Goal: Check status: Check status

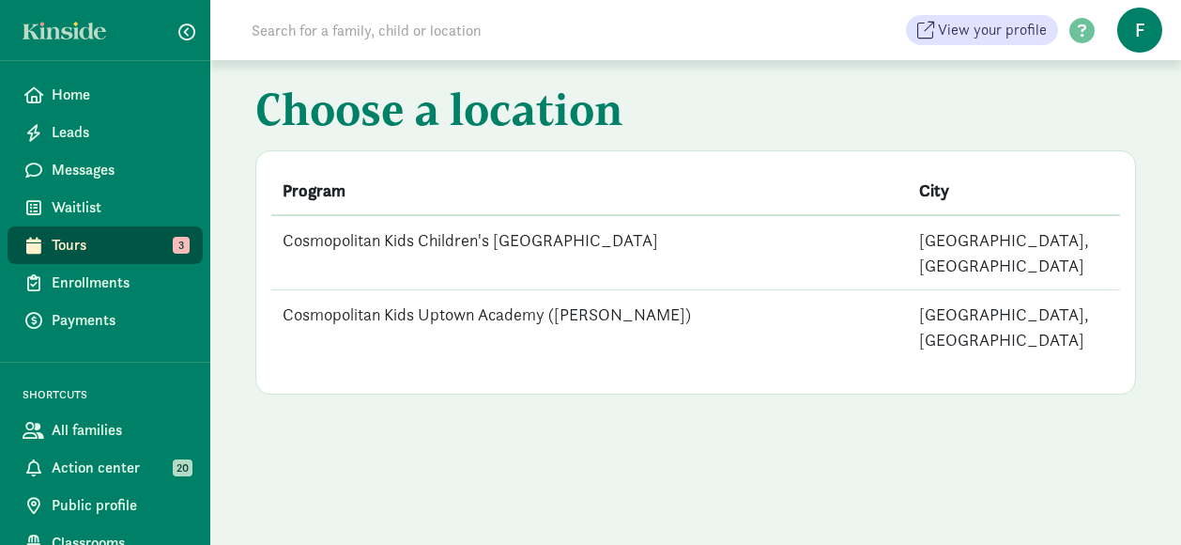
click at [391, 237] on td "Cosmopolitan Kids Children's [GEOGRAPHIC_DATA]" at bounding box center [589, 252] width 637 height 75
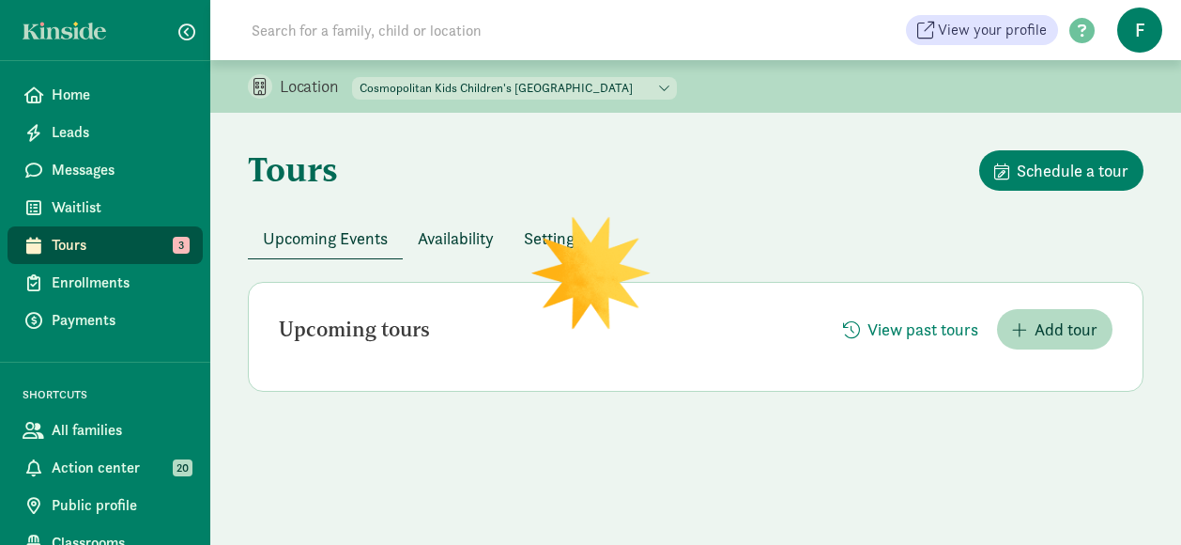
click at [382, 38] on input at bounding box center [503, 30] width 527 height 38
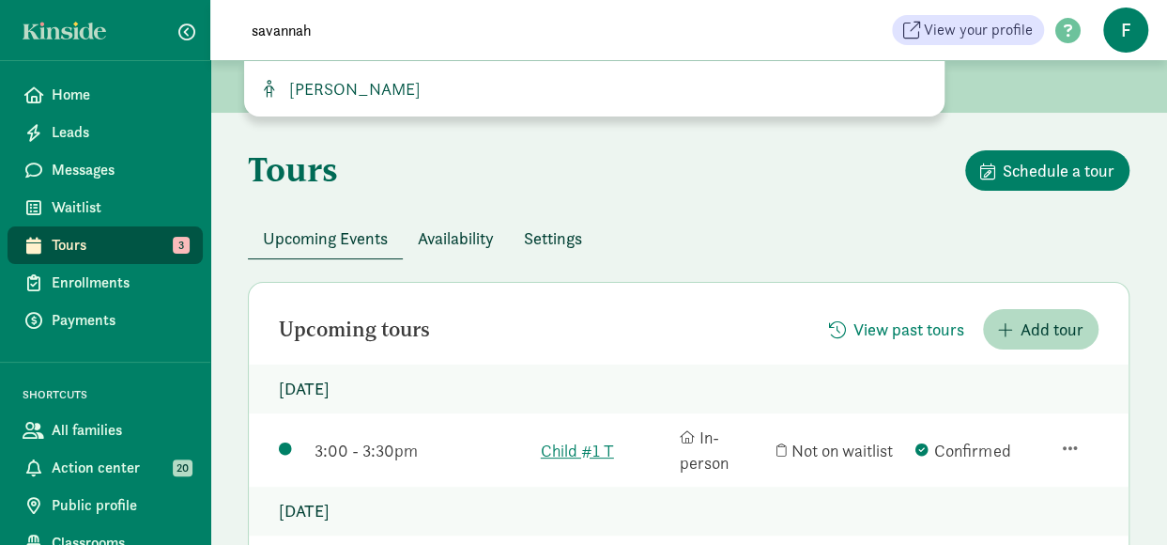
type input "savannah"
click at [389, 95] on span "[PERSON_NAME]" at bounding box center [351, 89] width 139 height 22
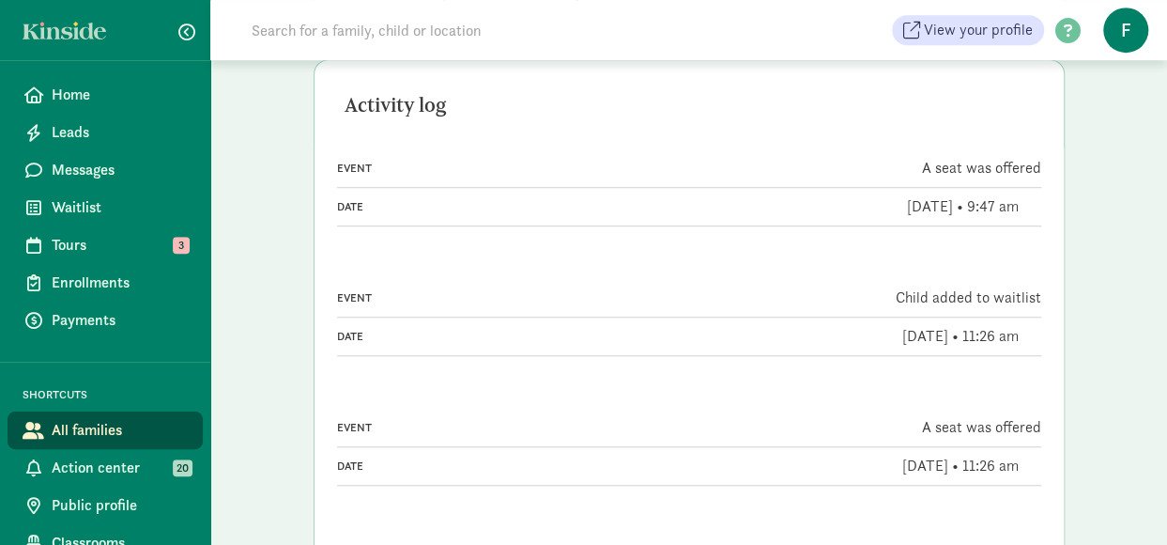
scroll to position [564, 0]
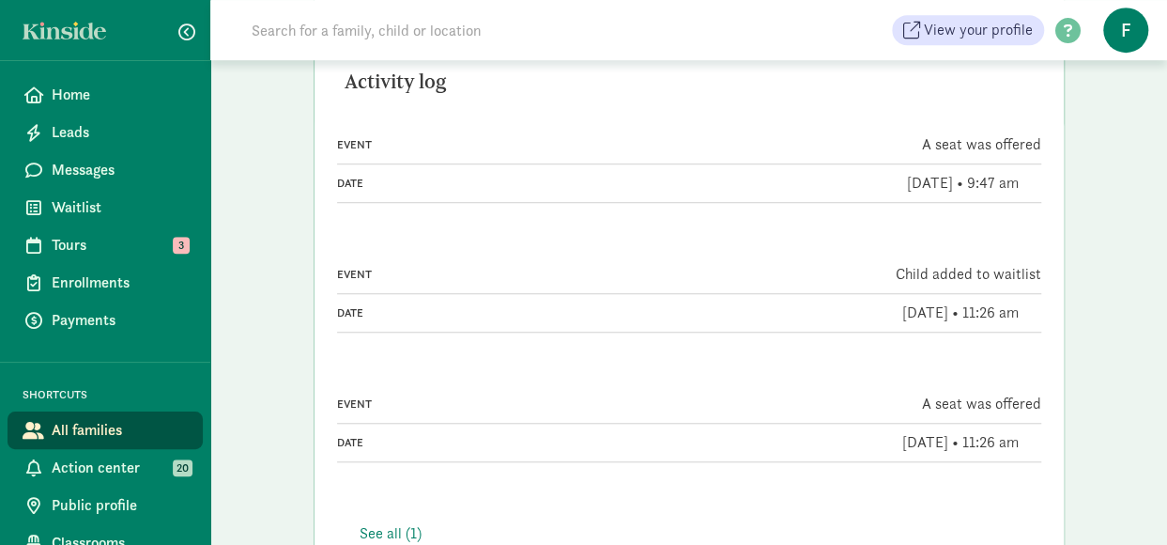
click at [368, 522] on div "See all (1)" at bounding box center [689, 533] width 659 height 23
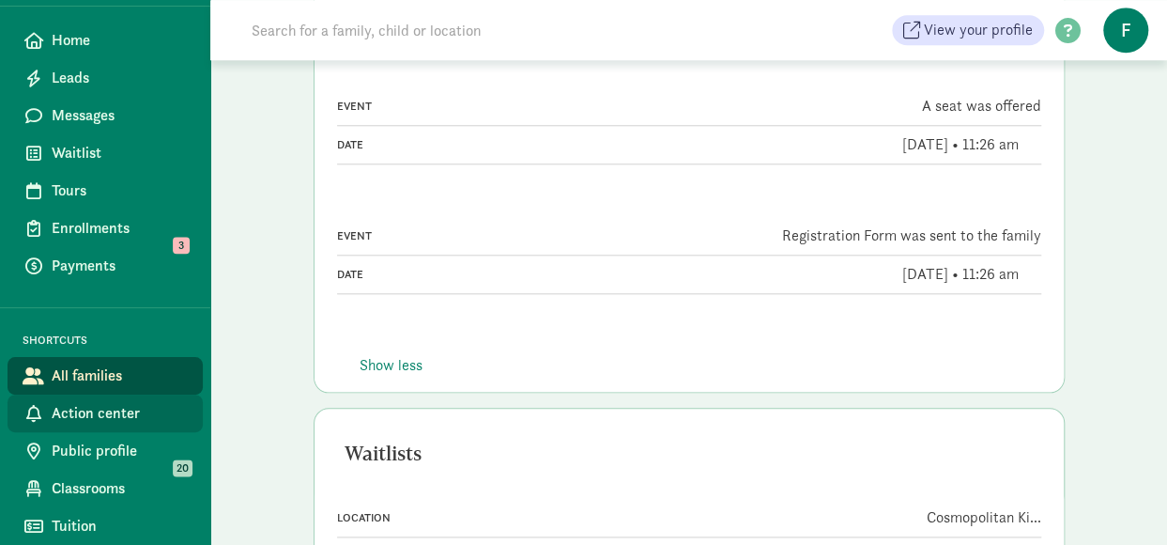
scroll to position [875, 0]
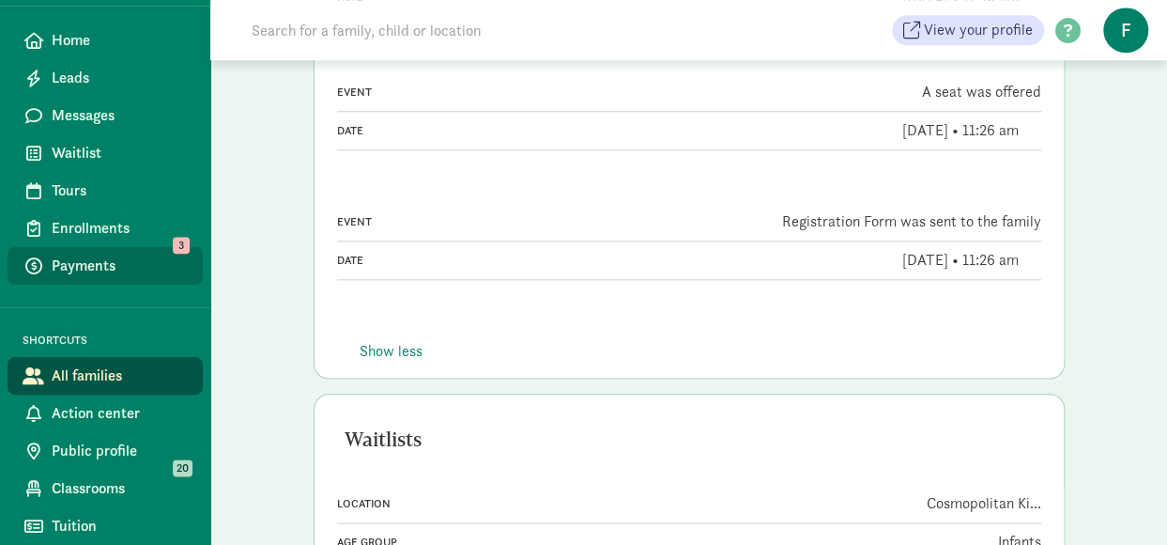
click at [101, 270] on span "Payments" at bounding box center [120, 266] width 136 height 23
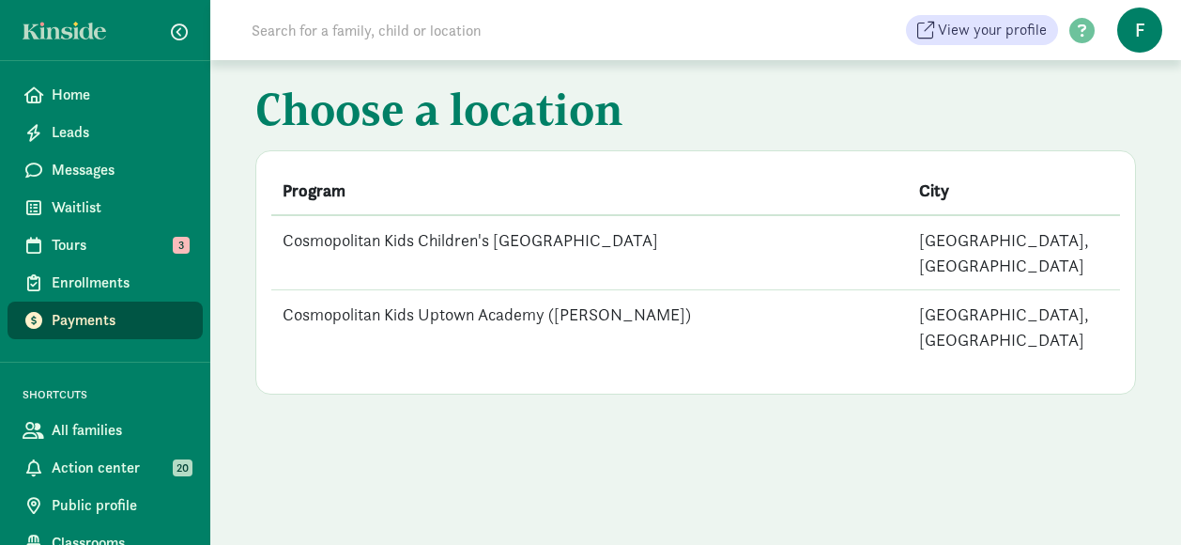
click at [440, 239] on td "Cosmopolitan Kids Children's [GEOGRAPHIC_DATA]" at bounding box center [589, 252] width 637 height 75
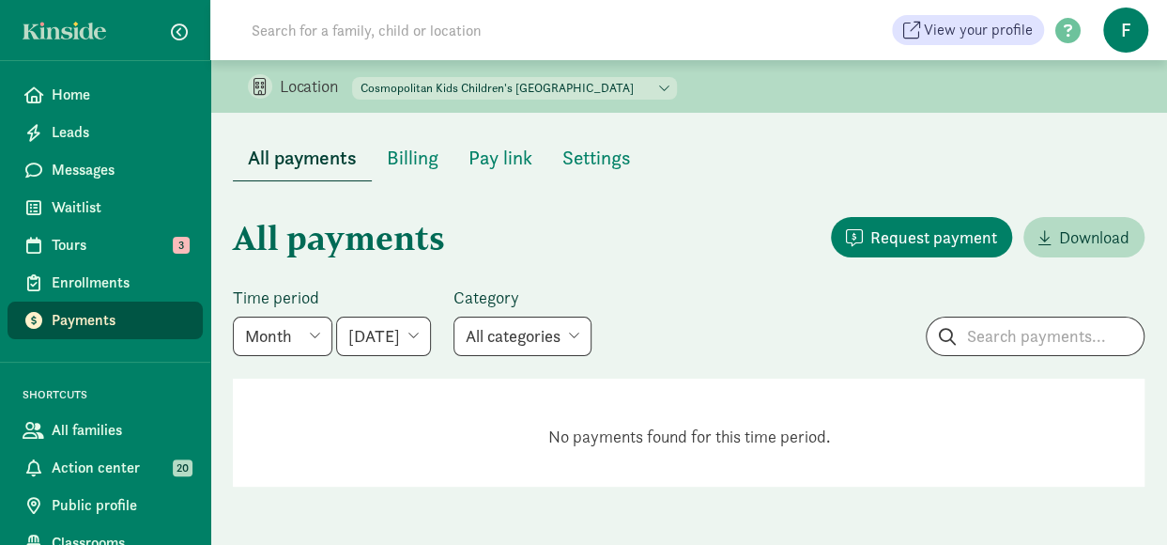
click at [389, 40] on input at bounding box center [503, 30] width 527 height 38
type input "savannah"
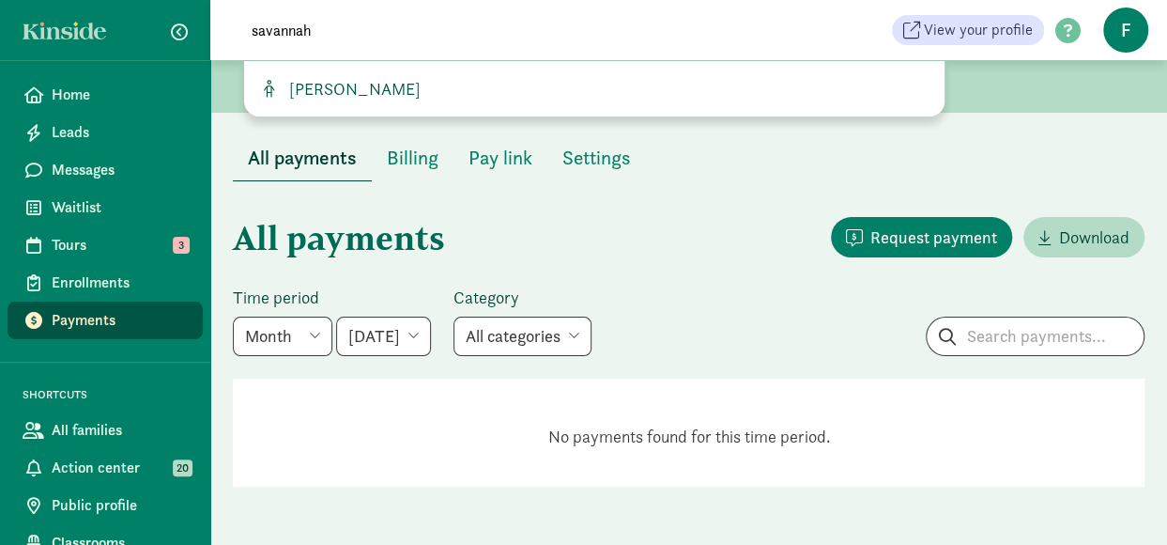
click at [384, 91] on span "[PERSON_NAME]" at bounding box center [351, 89] width 139 height 22
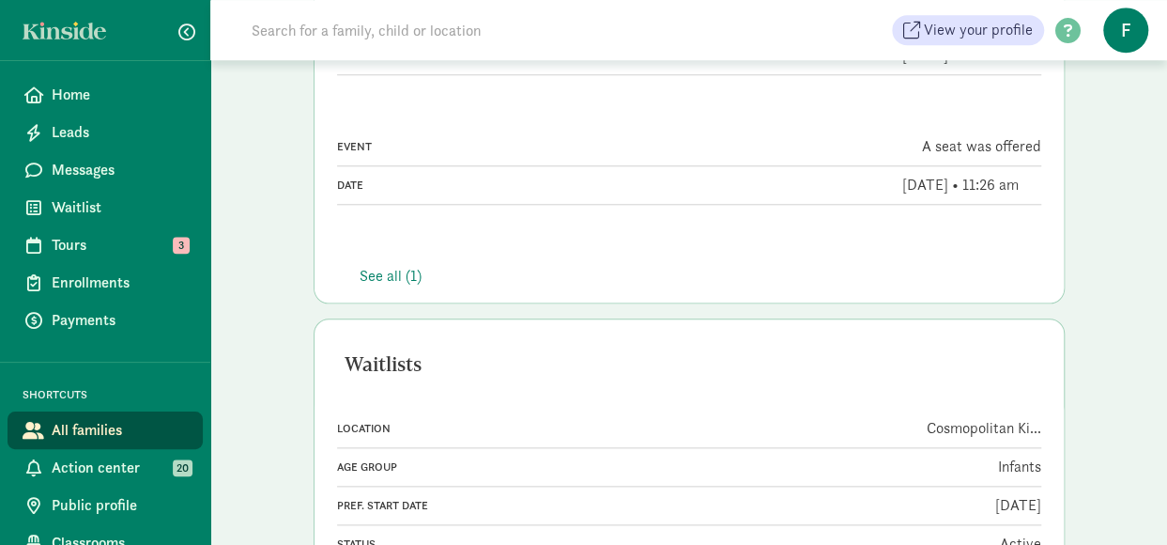
scroll to position [822, 0]
click at [116, 318] on span "Payments" at bounding box center [120, 320] width 136 height 23
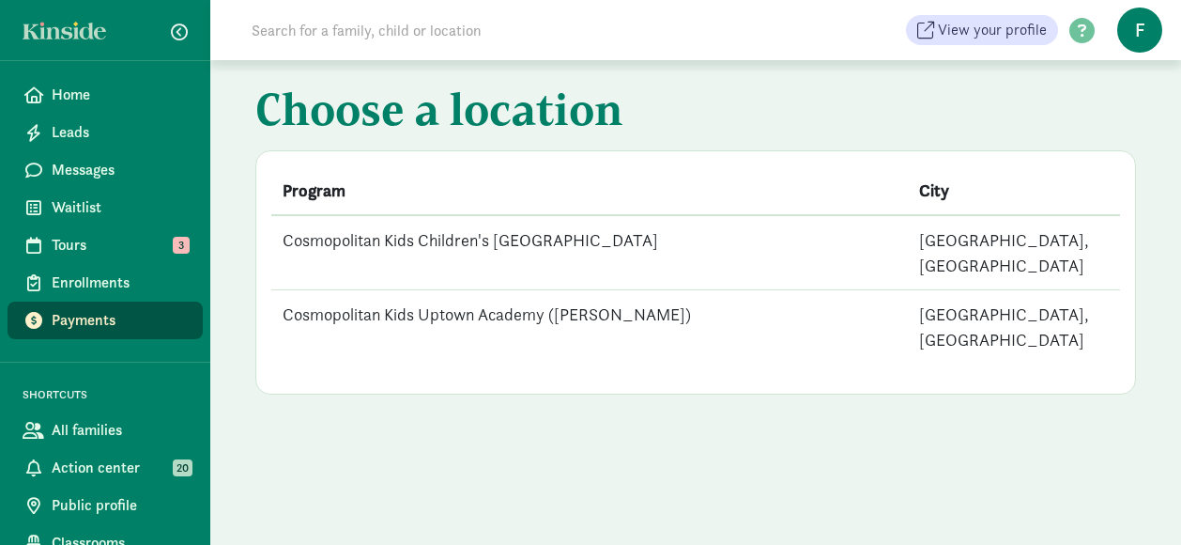
click at [425, 243] on td "Cosmopolitan Kids Children's [GEOGRAPHIC_DATA]" at bounding box center [589, 252] width 637 height 75
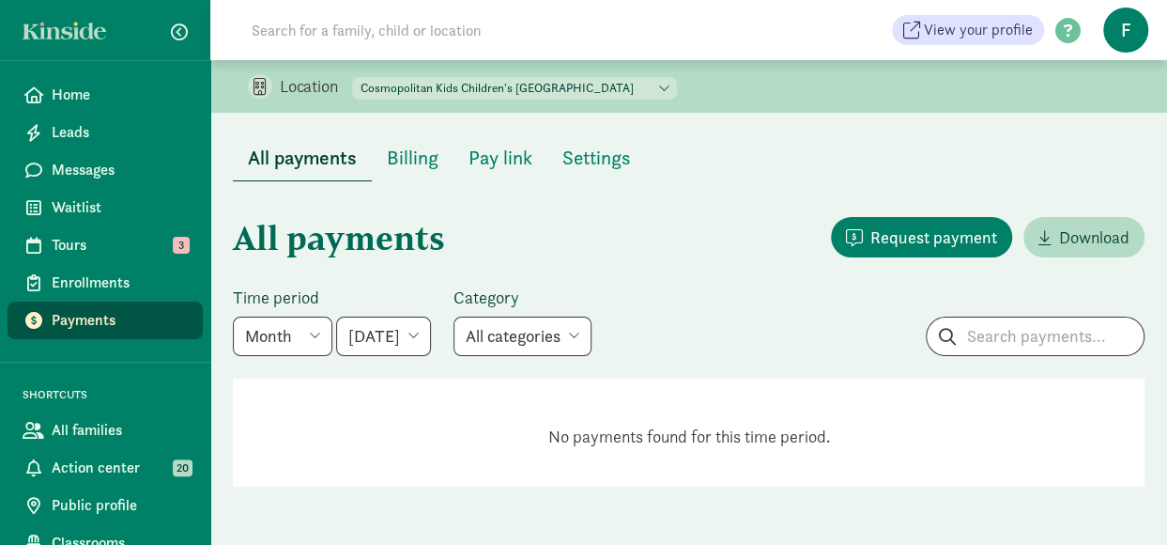
scroll to position [8, 0]
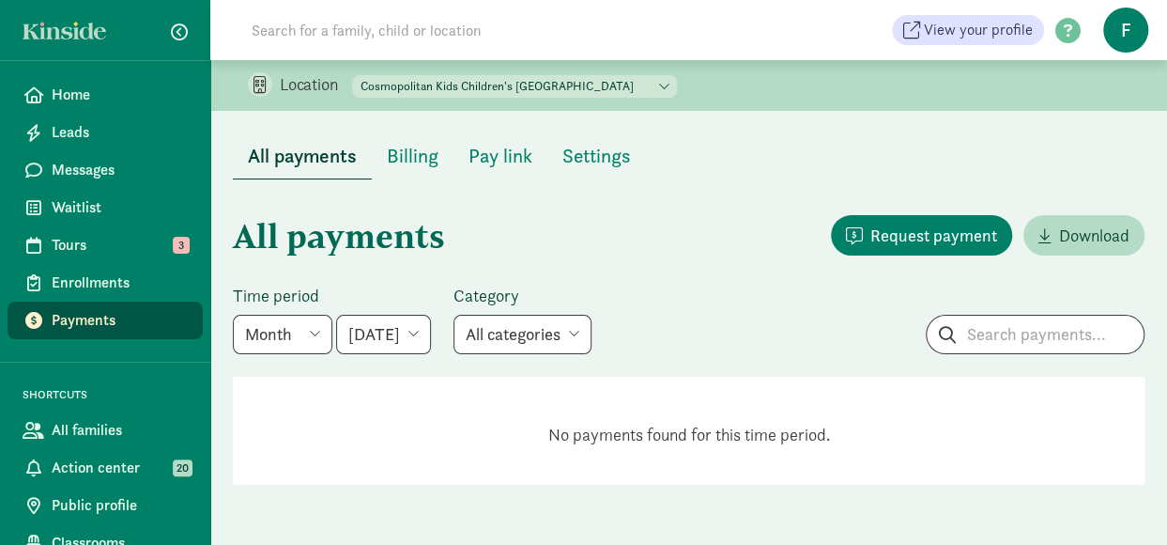
click at [391, 333] on select "May 2025 June 2025 July 2025 August 2025 September 2025 October 2025 November 2…" at bounding box center [383, 334] width 95 height 39
click at [287, 324] on select "Week Year Month Custom" at bounding box center [283, 334] width 100 height 39
select select "year"
click at [233, 316] on select "Week Year Month Custom" at bounding box center [283, 334] width 100 height 39
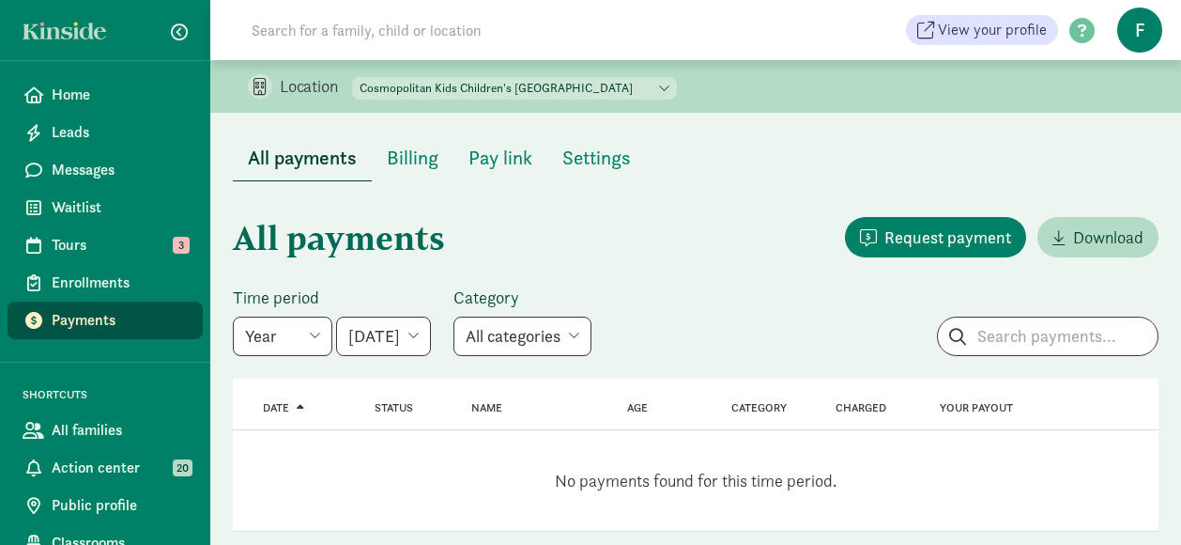
select select "2025-01-01"
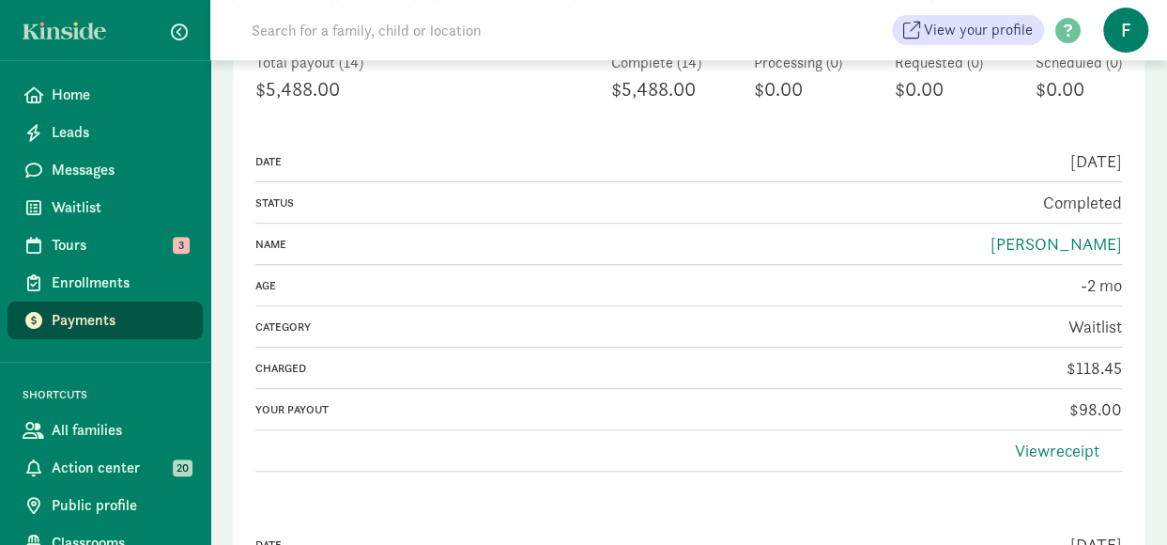
scroll to position [215, 0]
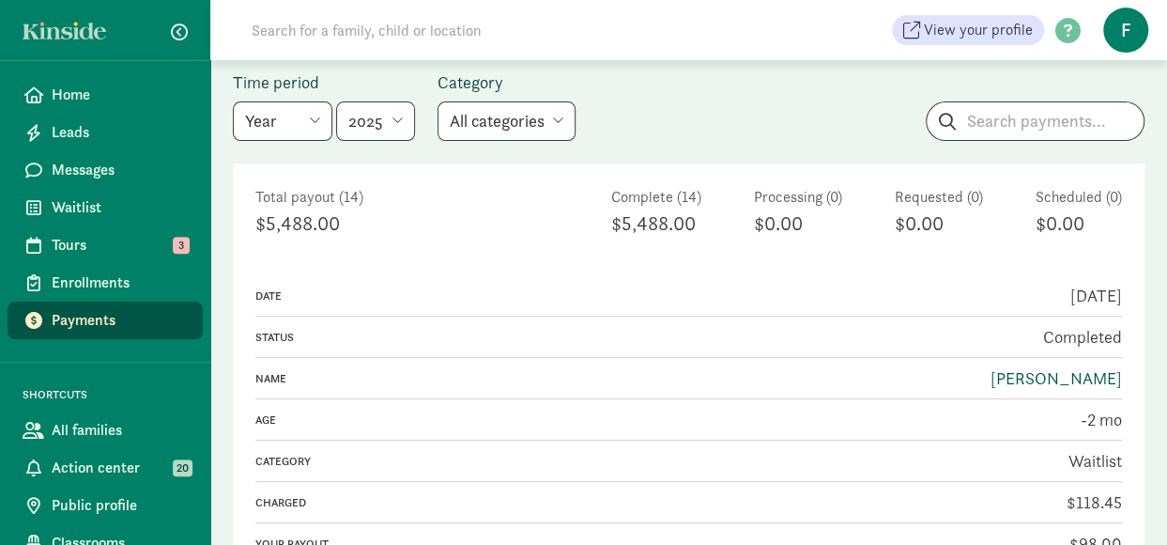
click at [991, 375] on link "Thibaud Delaporte" at bounding box center [1056, 378] width 131 height 22
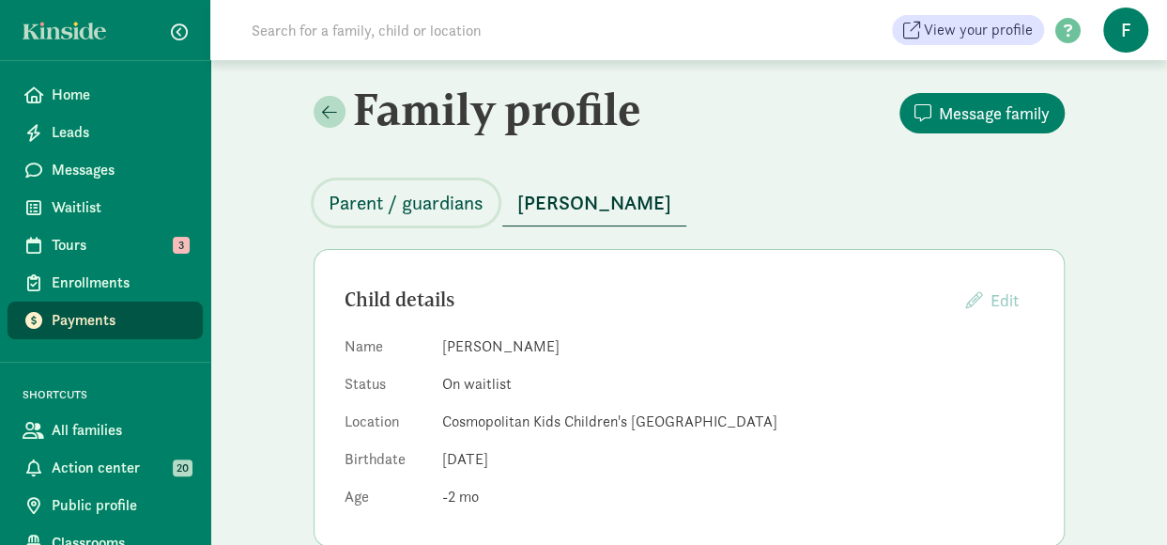
click at [453, 201] on span "Parent / guardians" at bounding box center [406, 203] width 155 height 30
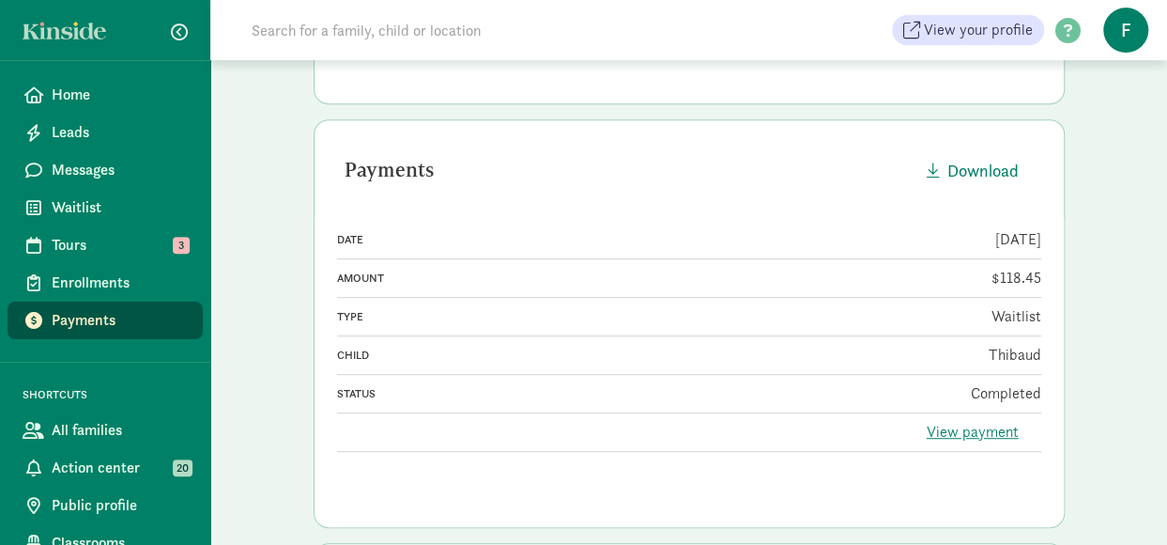
scroll to position [376, 0]
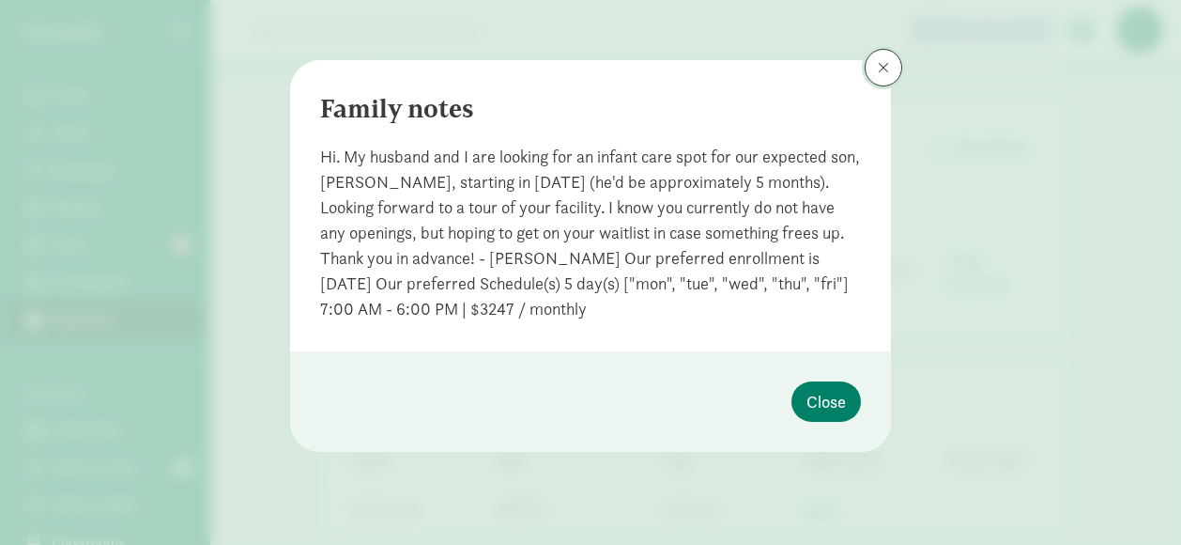
click at [882, 75] on button at bounding box center [884, 68] width 38 height 38
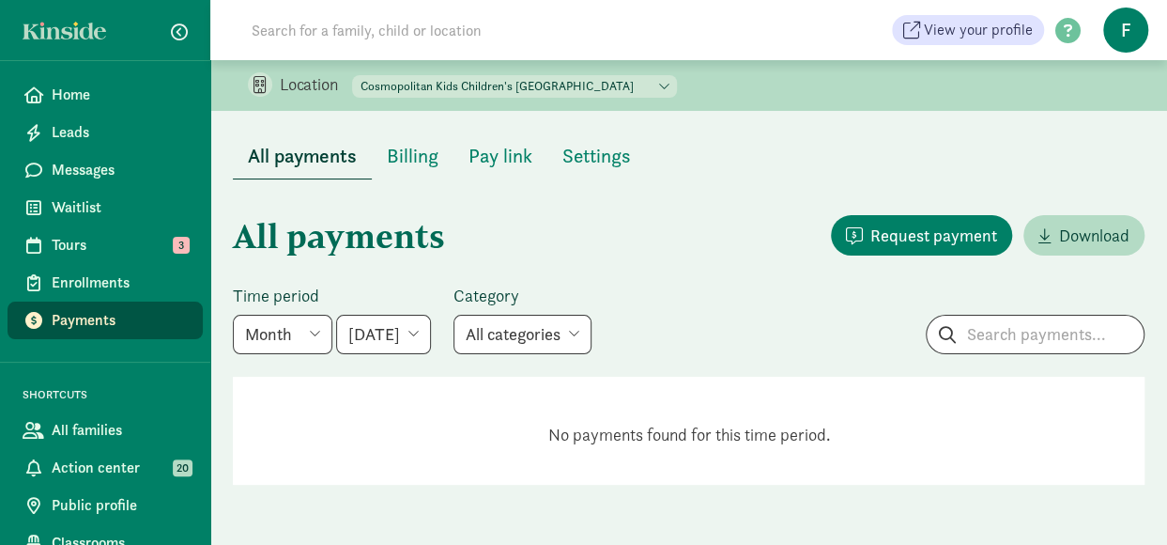
scroll to position [8, 0]
click at [91, 208] on span "Waitlist" at bounding box center [120, 207] width 136 height 23
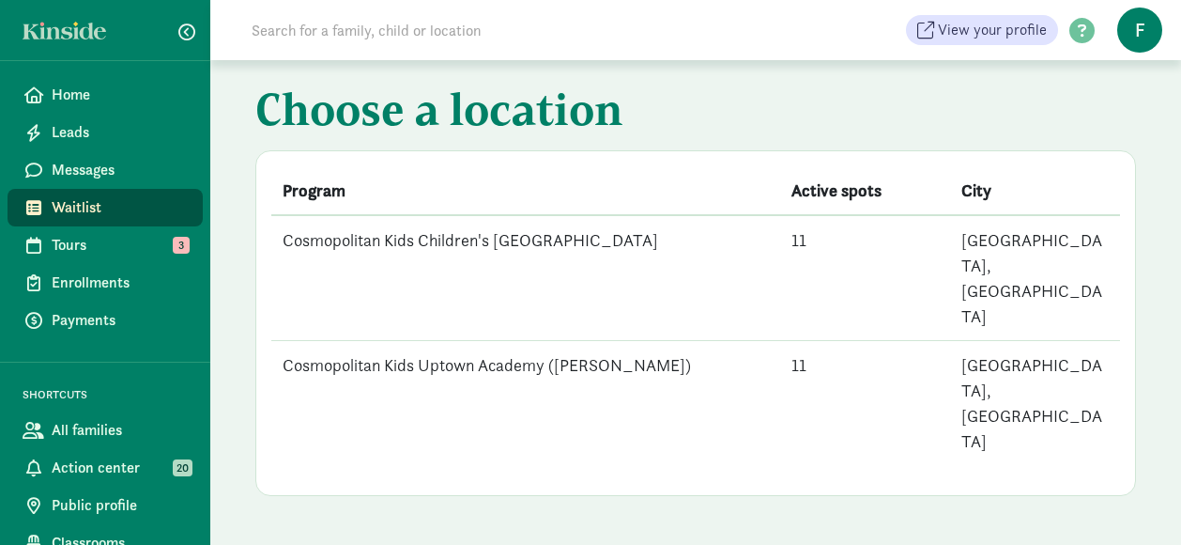
click at [483, 230] on td "Cosmopolitan Kids Children's [GEOGRAPHIC_DATA]" at bounding box center [525, 278] width 509 height 126
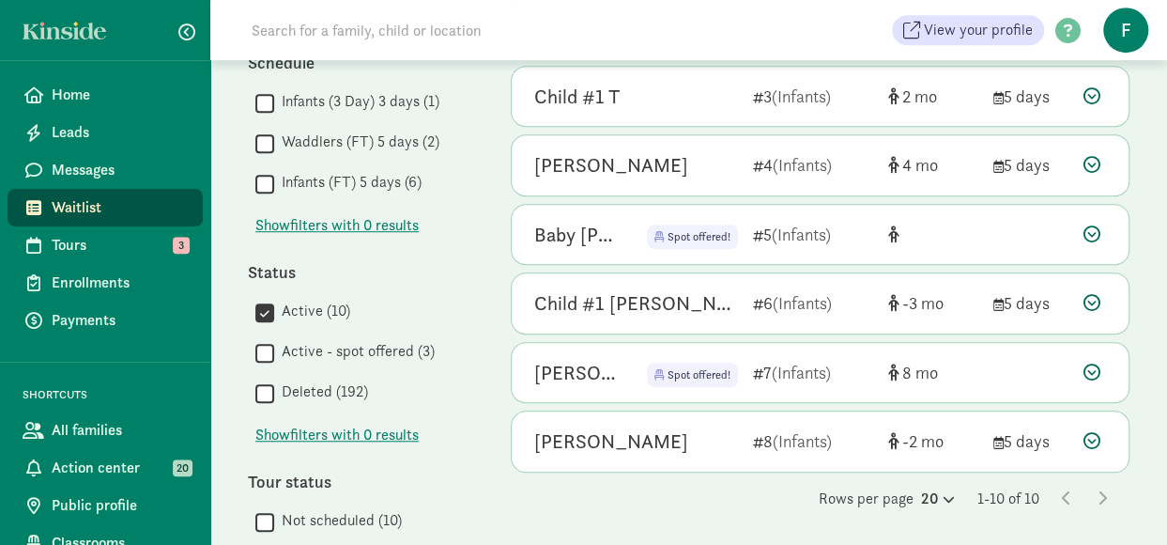
scroll to position [470, 0]
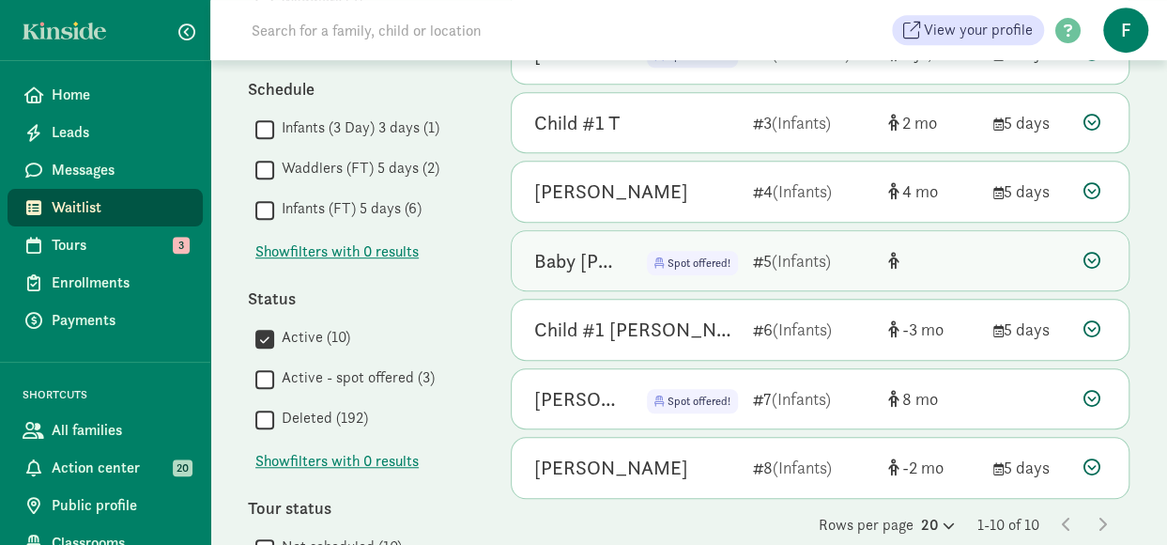
click at [646, 253] on div "Spot offered!" at bounding box center [677, 261] width 121 height 30
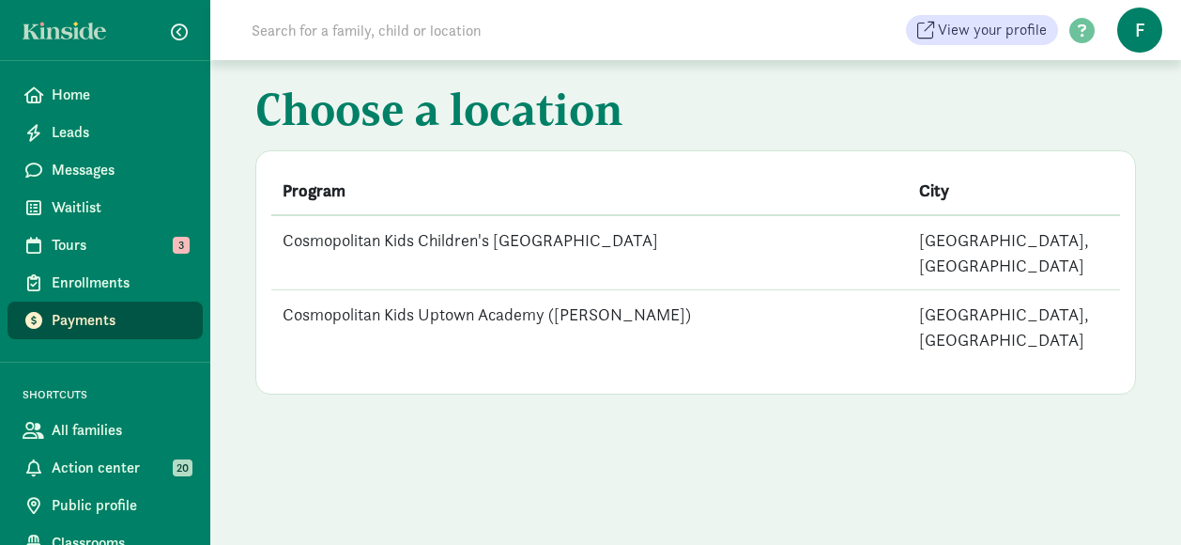
click at [479, 257] on td "Cosmopolitan Kids Children's [GEOGRAPHIC_DATA]" at bounding box center [589, 252] width 637 height 75
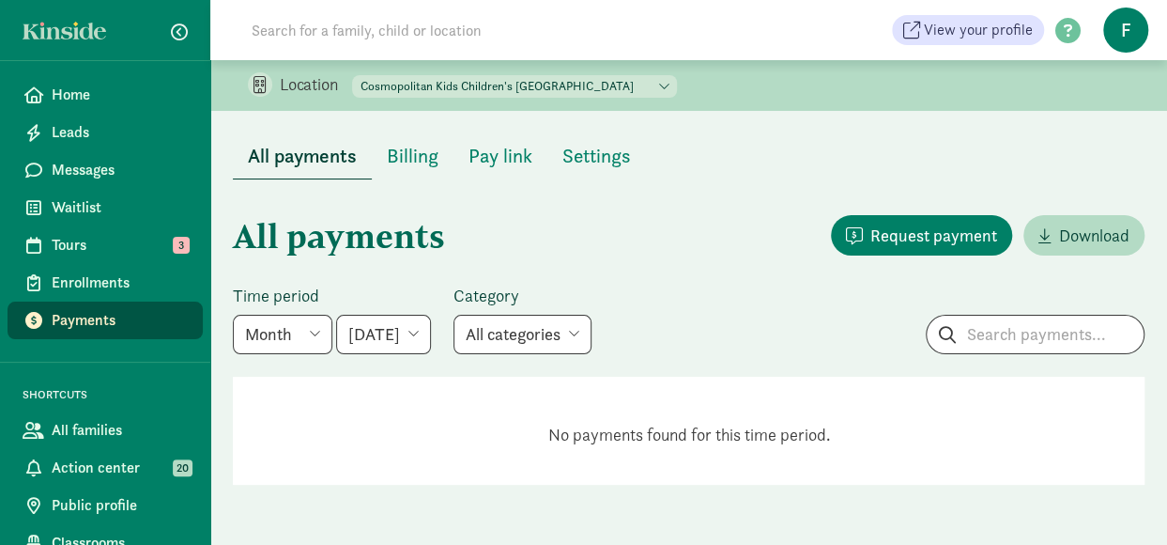
scroll to position [8, 0]
click at [86, 84] on span "Home" at bounding box center [120, 95] width 136 height 23
